Goal: Transaction & Acquisition: Purchase product/service

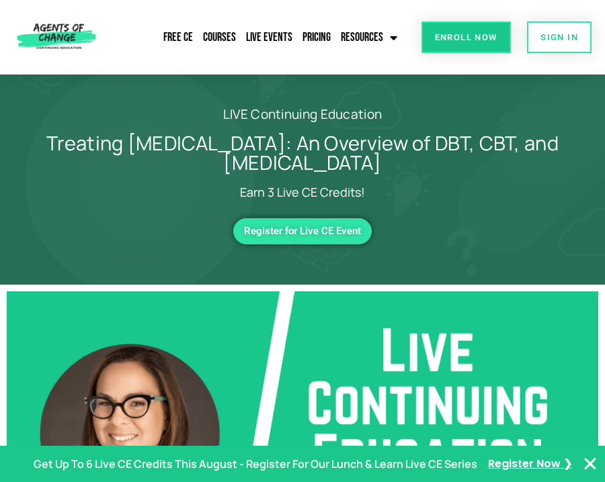
click at [309, 230] on span "Register for Live CE Event" at bounding box center [302, 231] width 117 height 11
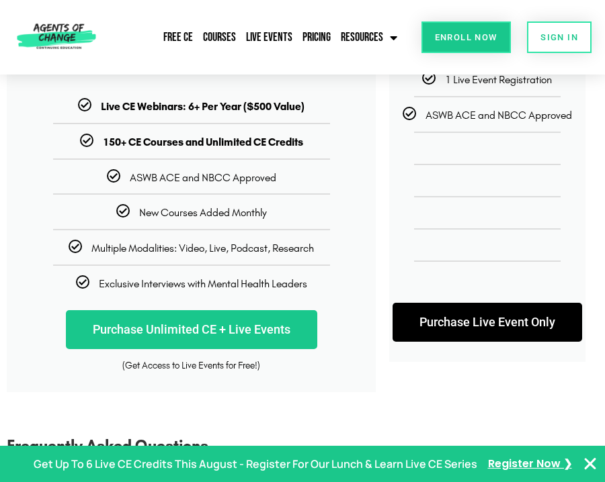
scroll to position [175, 0]
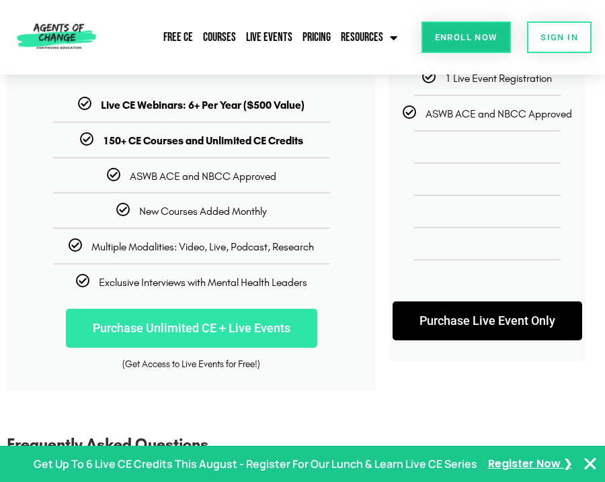
click at [226, 323] on link "Purchase Unlimited CE + Live Events" at bounding box center [191, 328] width 251 height 39
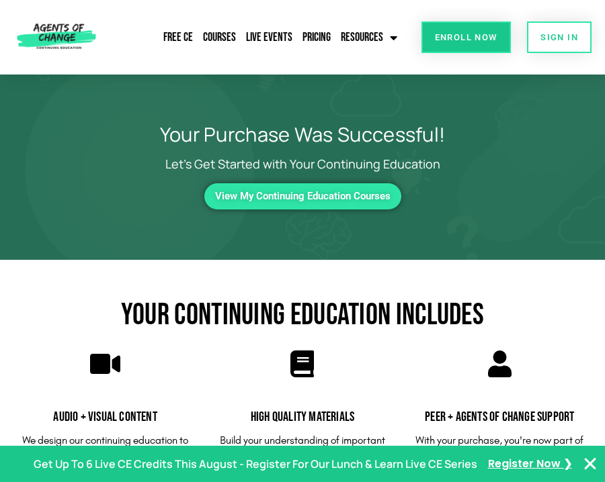
scroll to position [1, 0]
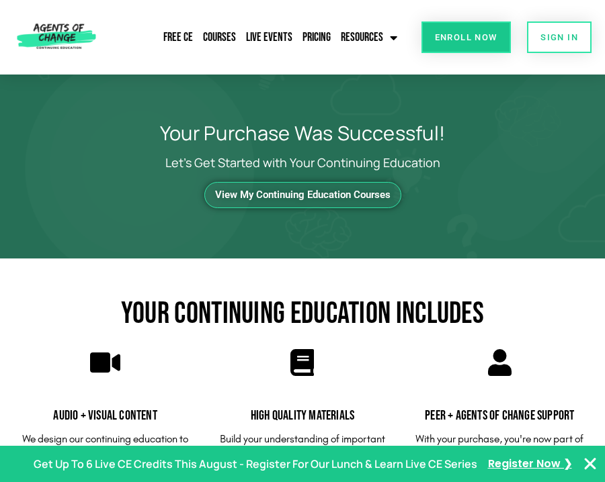
click at [302, 196] on span "View My Continuing Education Courses" at bounding box center [302, 194] width 175 height 11
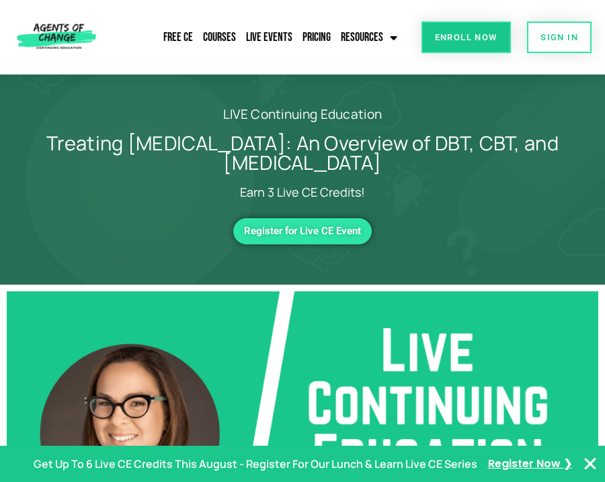
click at [304, 230] on span "Register for Live CE Event" at bounding box center [302, 231] width 117 height 11
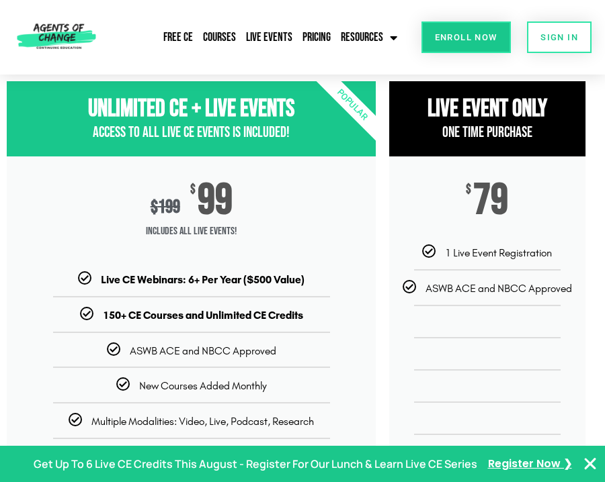
scroll to position [9, 0]
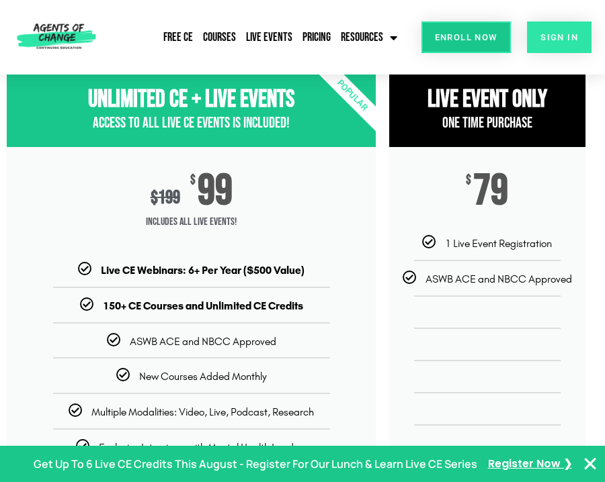
click at [547, 34] on span "SIGN IN" at bounding box center [559, 37] width 38 height 9
